Goal: Task Accomplishment & Management: Manage account settings

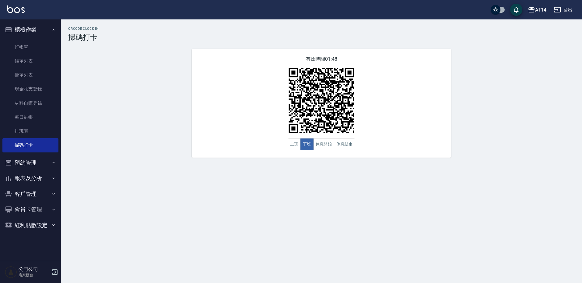
click at [44, 161] on button "預約管理" at bounding box center [30, 163] width 56 height 16
click at [40, 207] on link "單週預約紀錄" at bounding box center [30, 208] width 56 height 14
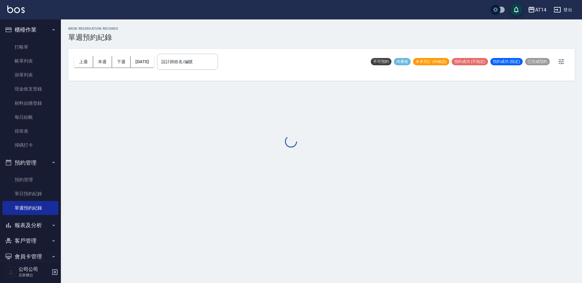
click at [206, 49] on div at bounding box center [291, 141] width 582 height 283
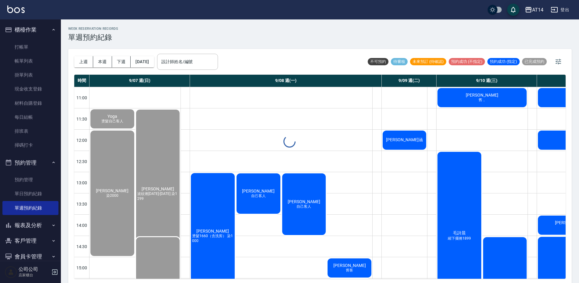
click at [204, 68] on div "設計師姓名/編號" at bounding box center [187, 62] width 61 height 16
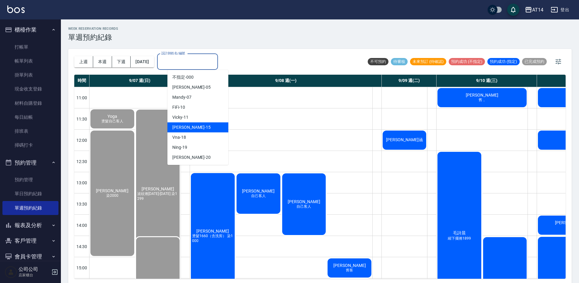
click at [207, 126] on div "Dora -15" at bounding box center [197, 128] width 61 height 10
type input "Dora-15"
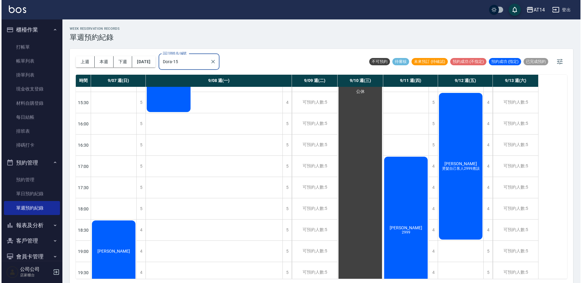
scroll to position [238, 0]
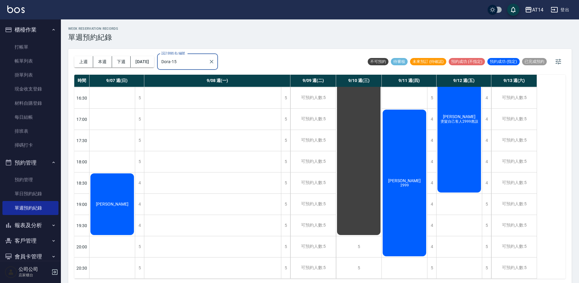
click at [120, 198] on div "[PERSON_NAME]" at bounding box center [111, 205] width 45 height 64
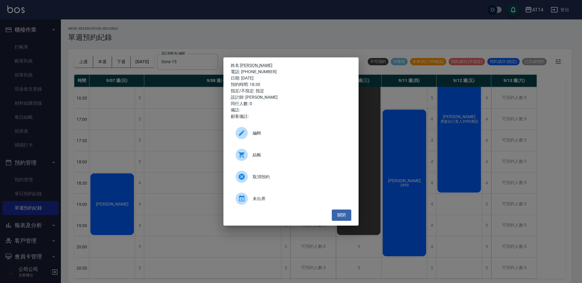
click at [297, 158] on span "結帳" at bounding box center [299, 155] width 94 height 6
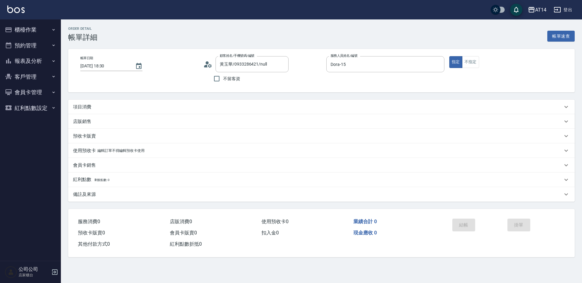
drag, startPoint x: 109, startPoint y: 110, endPoint x: 119, endPoint y: 113, distance: 10.1
click at [109, 110] on div "項目消費" at bounding box center [317, 107] width 489 height 6
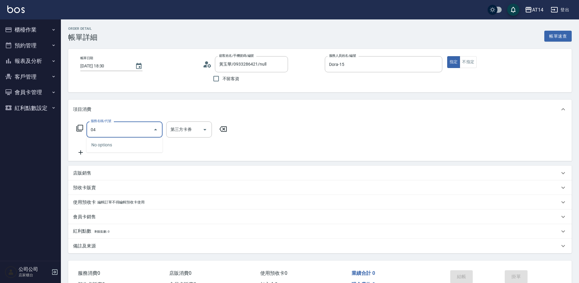
type input "041"
type input "3"
type input "染髮(041)"
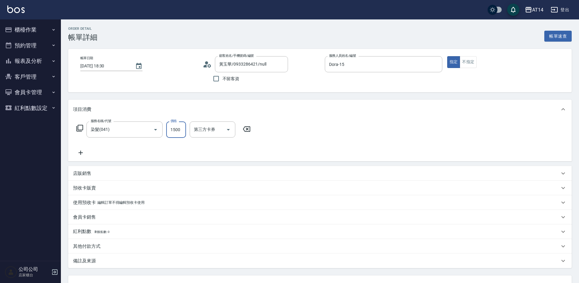
type input "2"
type input "0"
type input "2400"
type input "5"
type input "2400"
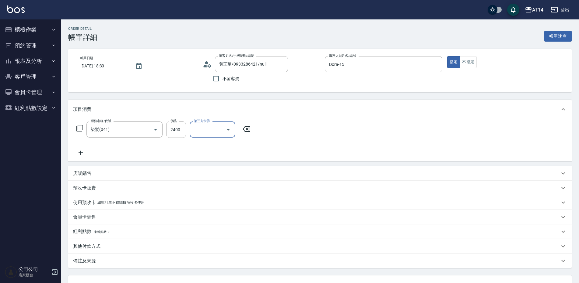
click at [85, 152] on icon at bounding box center [80, 152] width 15 height 7
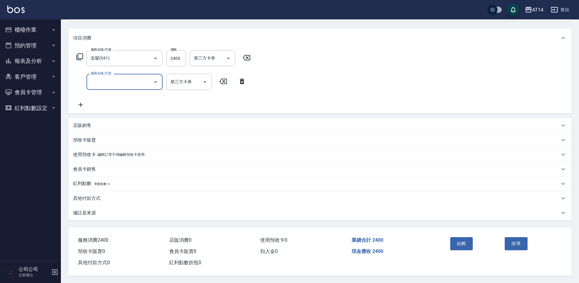
click at [95, 196] on p "其他付款方式" at bounding box center [86, 199] width 27 height 6
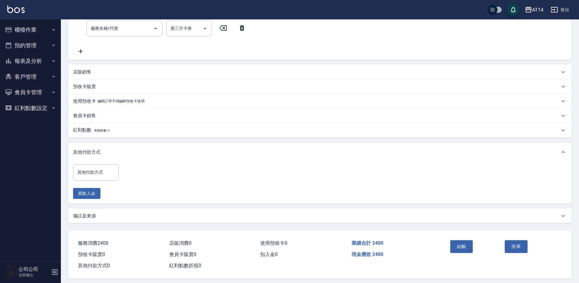
scroll to position [131, 0]
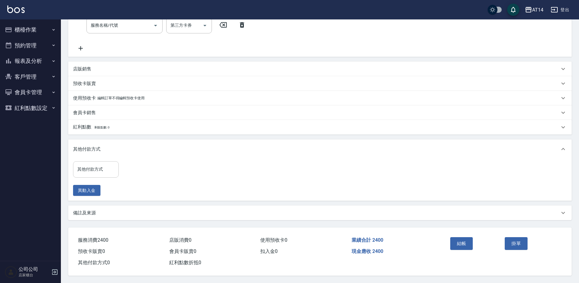
click at [99, 164] on input "其他付款方式" at bounding box center [96, 169] width 40 height 11
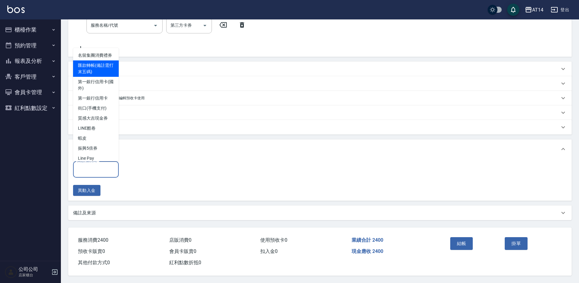
click at [98, 73] on span "匯款轉帳(備註需打末五碼)" at bounding box center [96, 69] width 46 height 16
type input "匯款轉帳(備註需打末五碼)"
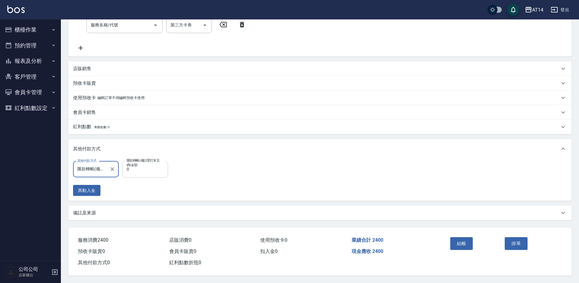
click at [125, 168] on input "0" at bounding box center [145, 169] width 46 height 16
type input "240"
type input "0"
type input "2400"
click at [107, 207] on div "備註及來源" at bounding box center [319, 213] width 503 height 15
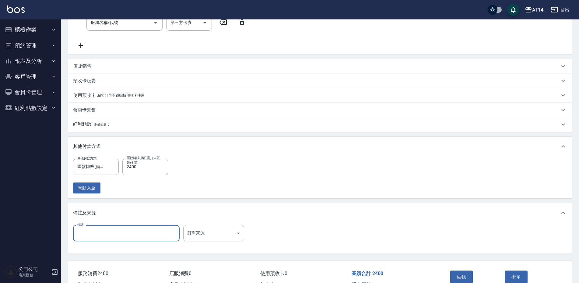
paste input "53700"
type input "53700"
click at [217, 231] on body "AT14 登出 櫃檯作業 打帳單 帳單列表 掛單列表 現金收支登錄 材料自購登錄 每日結帳 排班表 掃碼打卡 預約管理 預約管理 單日預約紀錄 單週預約紀錄 …" at bounding box center [289, 93] width 579 height 448
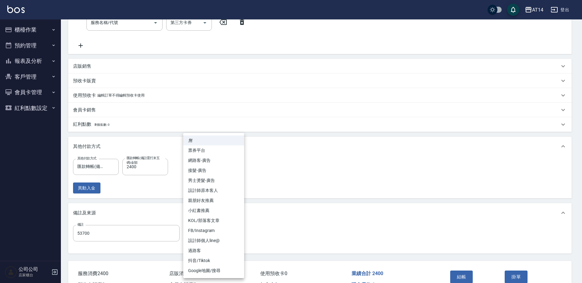
click at [217, 190] on li "設計師原本客人" at bounding box center [213, 191] width 61 height 10
type input "設計師原本客人"
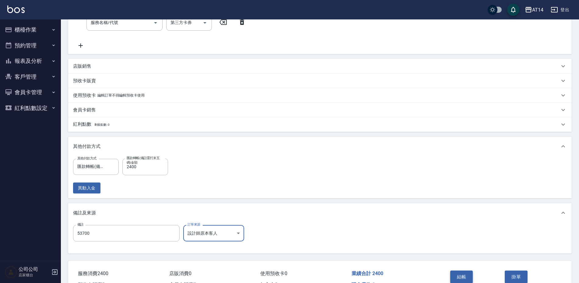
click at [463, 272] on button "結帳" at bounding box center [461, 277] width 23 height 13
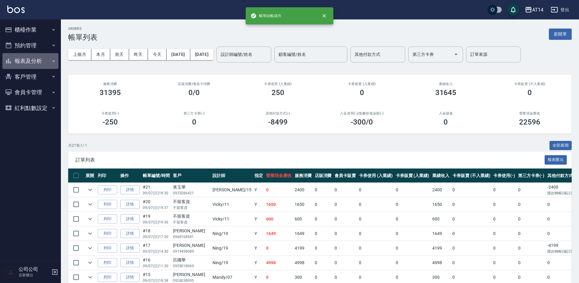
click at [36, 59] on button "報表及分析" at bounding box center [30, 61] width 56 height 16
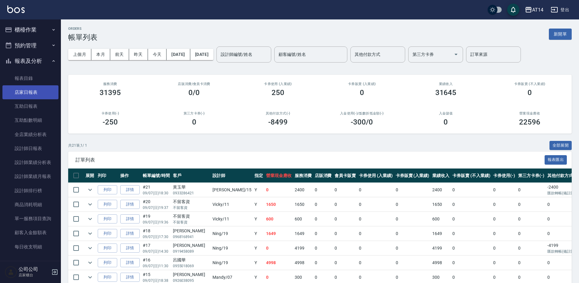
click at [31, 95] on link "店家日報表" at bounding box center [30, 92] width 56 height 14
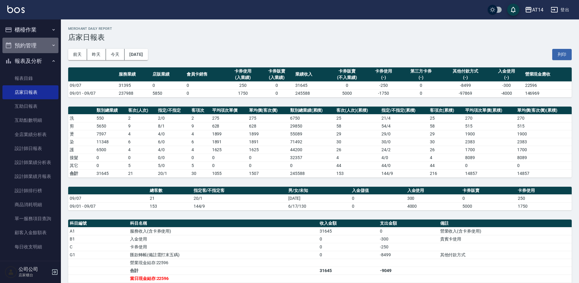
click at [41, 39] on button "預約管理" at bounding box center [30, 46] width 56 height 16
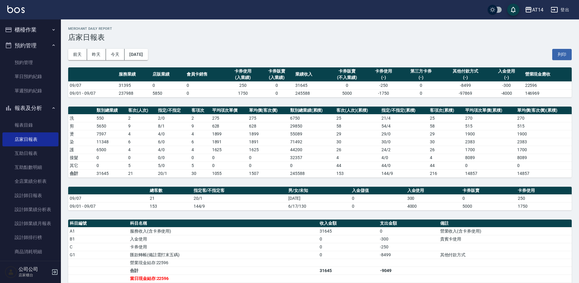
click at [39, 31] on button "櫃檯作業" at bounding box center [30, 30] width 56 height 16
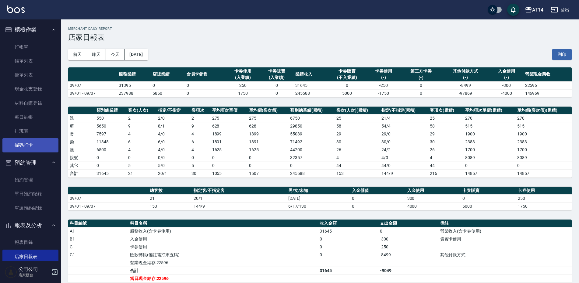
click at [42, 144] on link "掃碼打卡" at bounding box center [30, 145] width 56 height 14
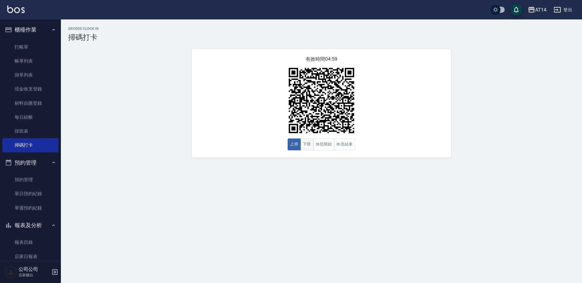
click at [310, 147] on button "下班" at bounding box center [306, 145] width 13 height 12
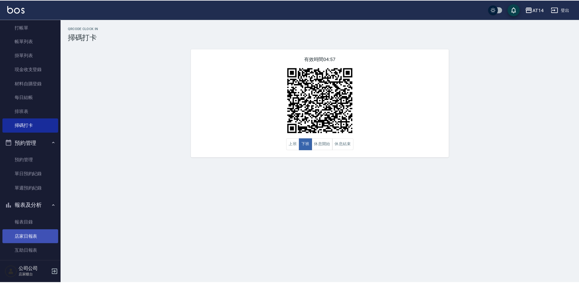
scroll to position [30, 0]
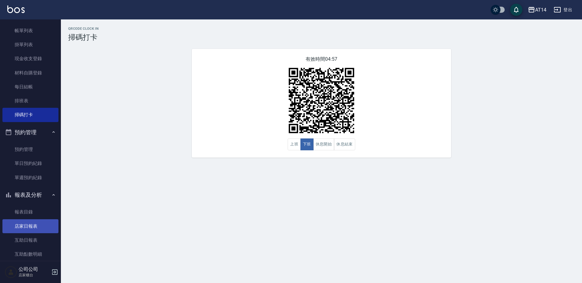
click at [37, 226] on link "店家日報表" at bounding box center [30, 227] width 56 height 14
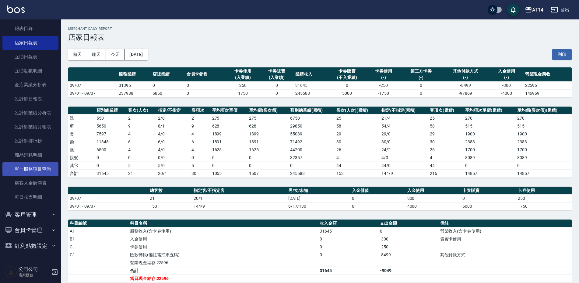
scroll to position [212, 0]
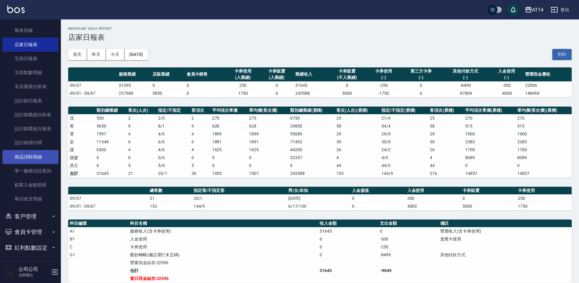
click at [36, 161] on link "商品消耗明細" at bounding box center [30, 157] width 56 height 14
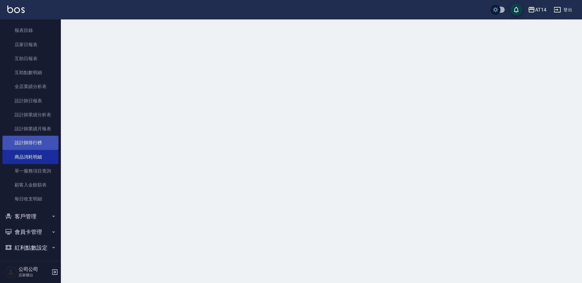
click at [36, 140] on link "設計師排行榜" at bounding box center [30, 143] width 56 height 14
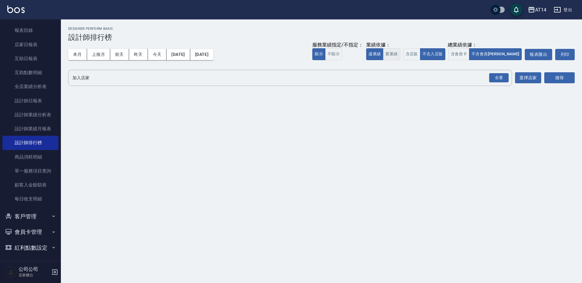
click at [400, 49] on button "實業績" at bounding box center [391, 54] width 17 height 12
click at [420, 53] on button "含店販" at bounding box center [411, 54] width 17 height 12
click at [469, 53] on button "含會員卡" at bounding box center [458, 54] width 21 height 12
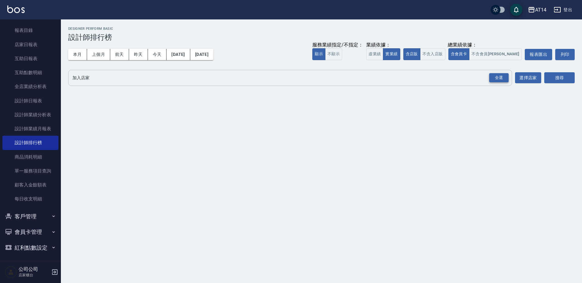
click at [503, 78] on div "全選" at bounding box center [498, 77] width 19 height 9
click at [558, 80] on button "搜尋" at bounding box center [559, 78] width 30 height 11
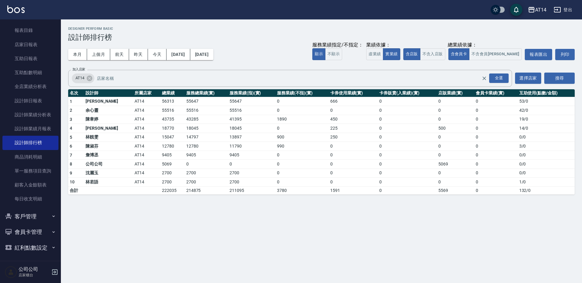
drag, startPoint x: 158, startPoint y: 25, endPoint x: 137, endPoint y: 61, distance: 41.6
click at [158, 25] on div "AT14 2025-09-01 - 2025-09-07 設計師排行榜 列印時間： 2025-09-07-21:20 Designer Perform Bas…" at bounding box center [321, 110] width 521 height 183
click at [40, 105] on link "設計師日報表" at bounding box center [30, 101] width 56 height 14
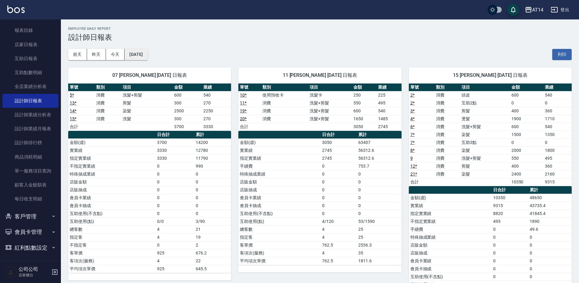
click at [148, 56] on button "[DATE]" at bounding box center [135, 54] width 23 height 11
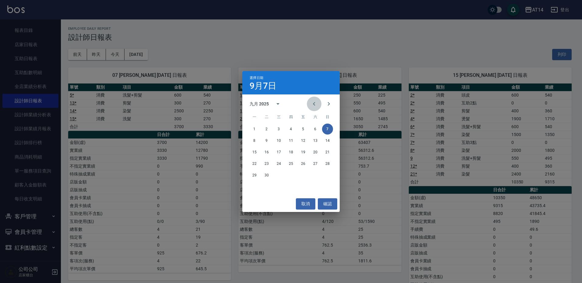
click at [312, 103] on icon "Previous month" at bounding box center [313, 103] width 7 height 7
click at [293, 138] on button "7" at bounding box center [290, 140] width 11 height 11
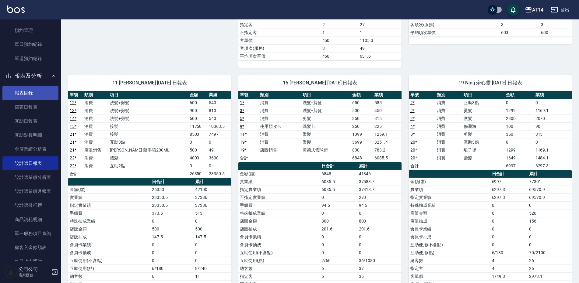
scroll to position [151, 0]
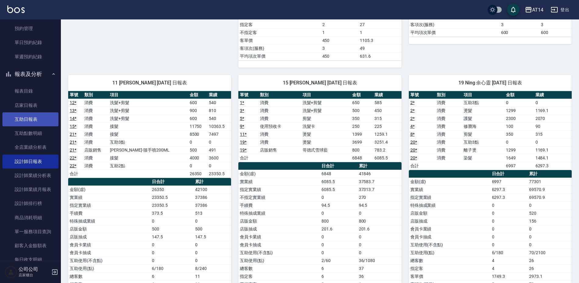
click at [27, 113] on link "互助日報表" at bounding box center [30, 120] width 56 height 14
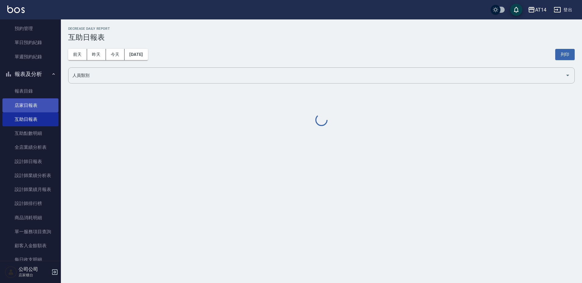
click at [36, 102] on link "店家日報表" at bounding box center [30, 106] width 56 height 14
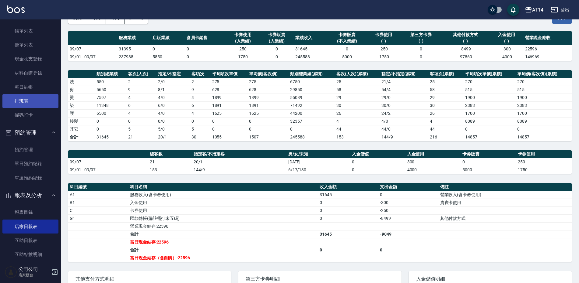
scroll to position [30, 0]
click at [24, 99] on link "排班表" at bounding box center [30, 102] width 56 height 14
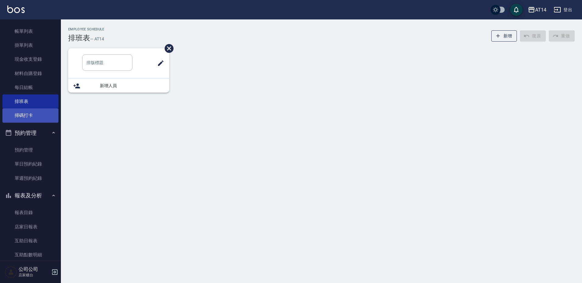
click at [30, 116] on link "掃碼打卡" at bounding box center [30, 116] width 56 height 14
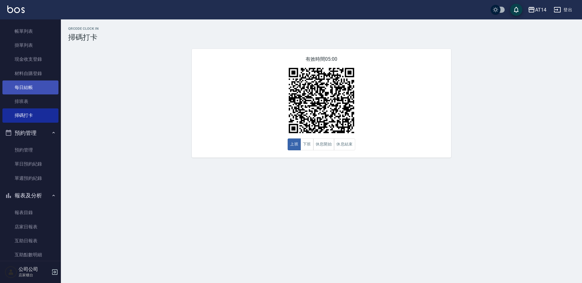
click at [43, 82] on link "每日結帳" at bounding box center [30, 88] width 56 height 14
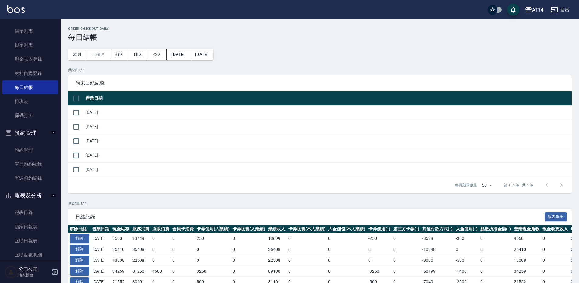
click at [76, 95] on input "checkbox" at bounding box center [76, 98] width 13 height 13
checkbox input "true"
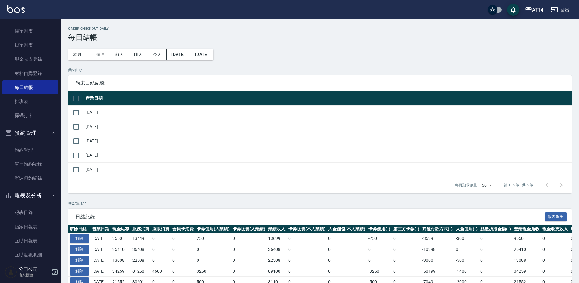
checkbox input "true"
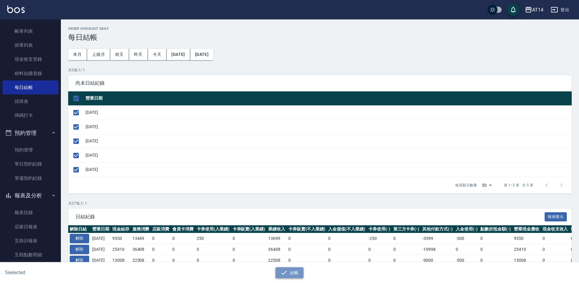
click at [288, 268] on button "結帳" at bounding box center [289, 273] width 28 height 11
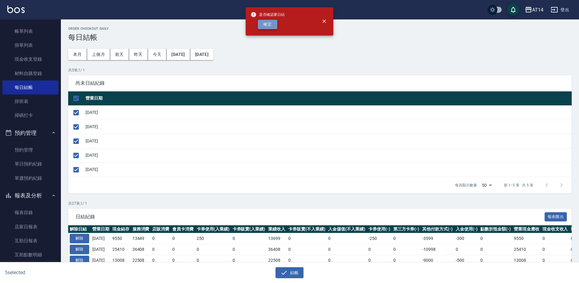
click at [268, 22] on button "確定" at bounding box center [267, 24] width 19 height 9
